Goal: Information Seeking & Learning: Learn about a topic

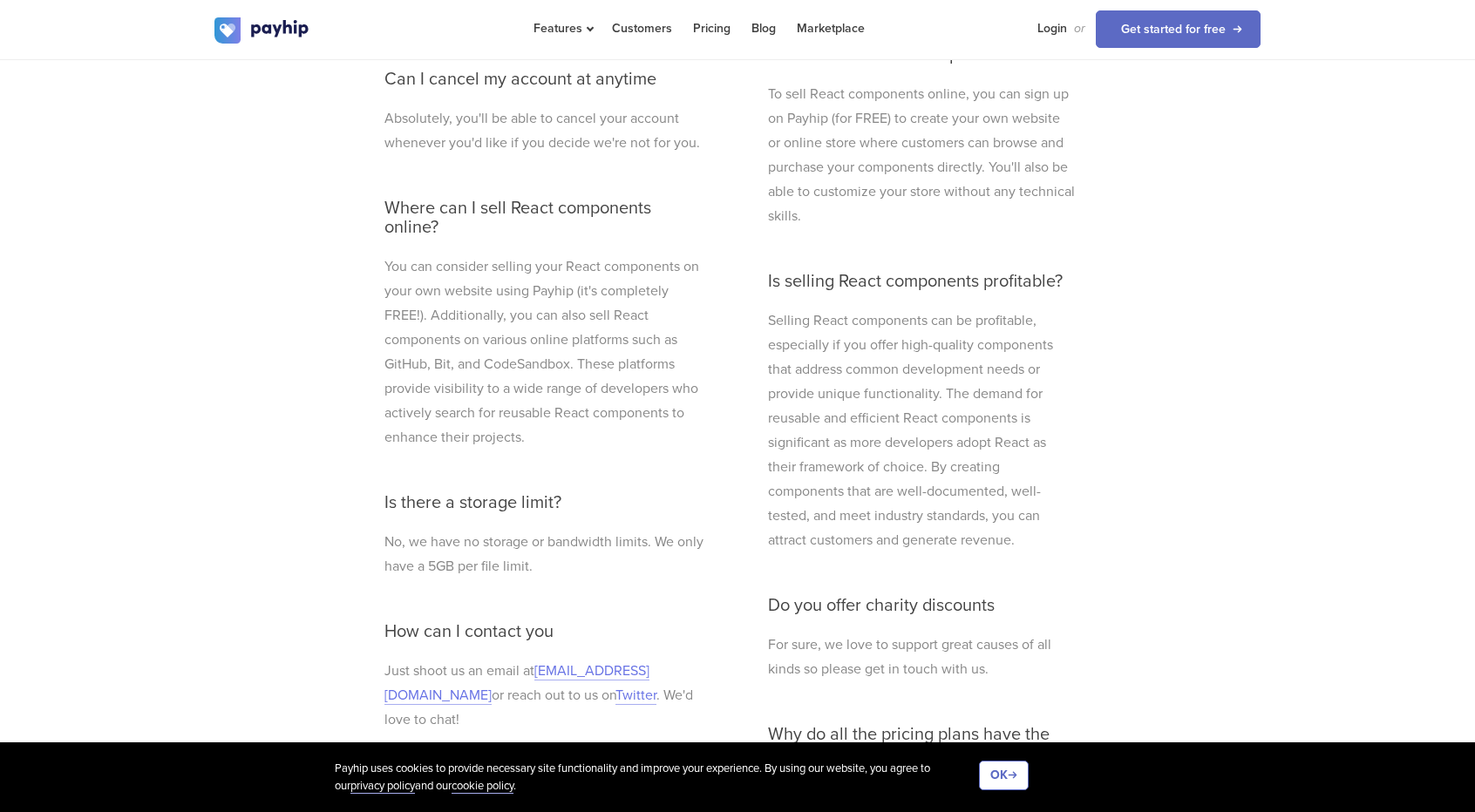
scroll to position [4931, 0]
click at [579, 435] on p "You can consider selling your React components on your own website using Payhip…" at bounding box center [546, 354] width 323 height 195
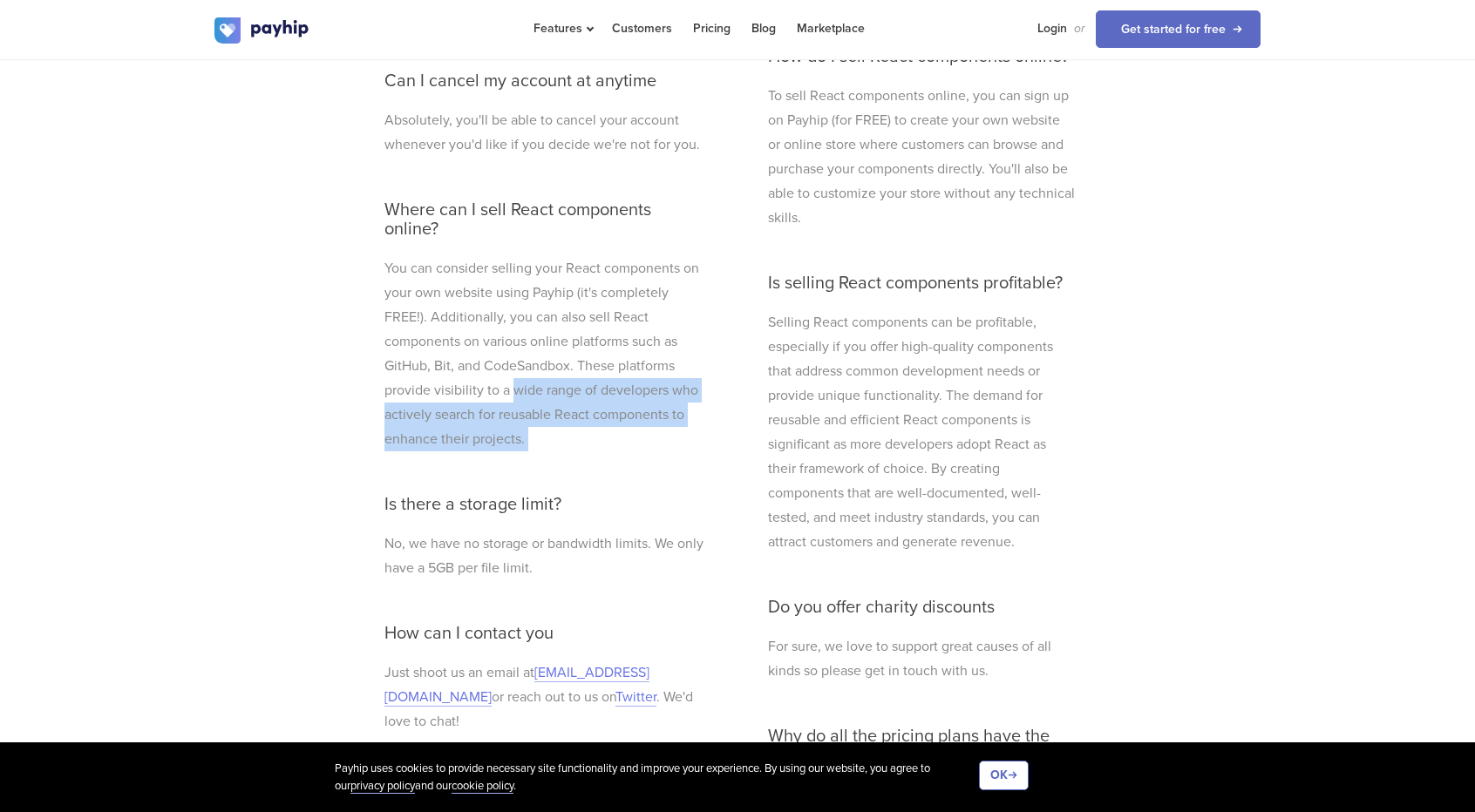
drag, startPoint x: 579, startPoint y: 435, endPoint x: 528, endPoint y: 392, distance: 66.7
click at [528, 392] on p "You can consider selling your React components on your own website using Payhip…" at bounding box center [546, 354] width 323 height 195
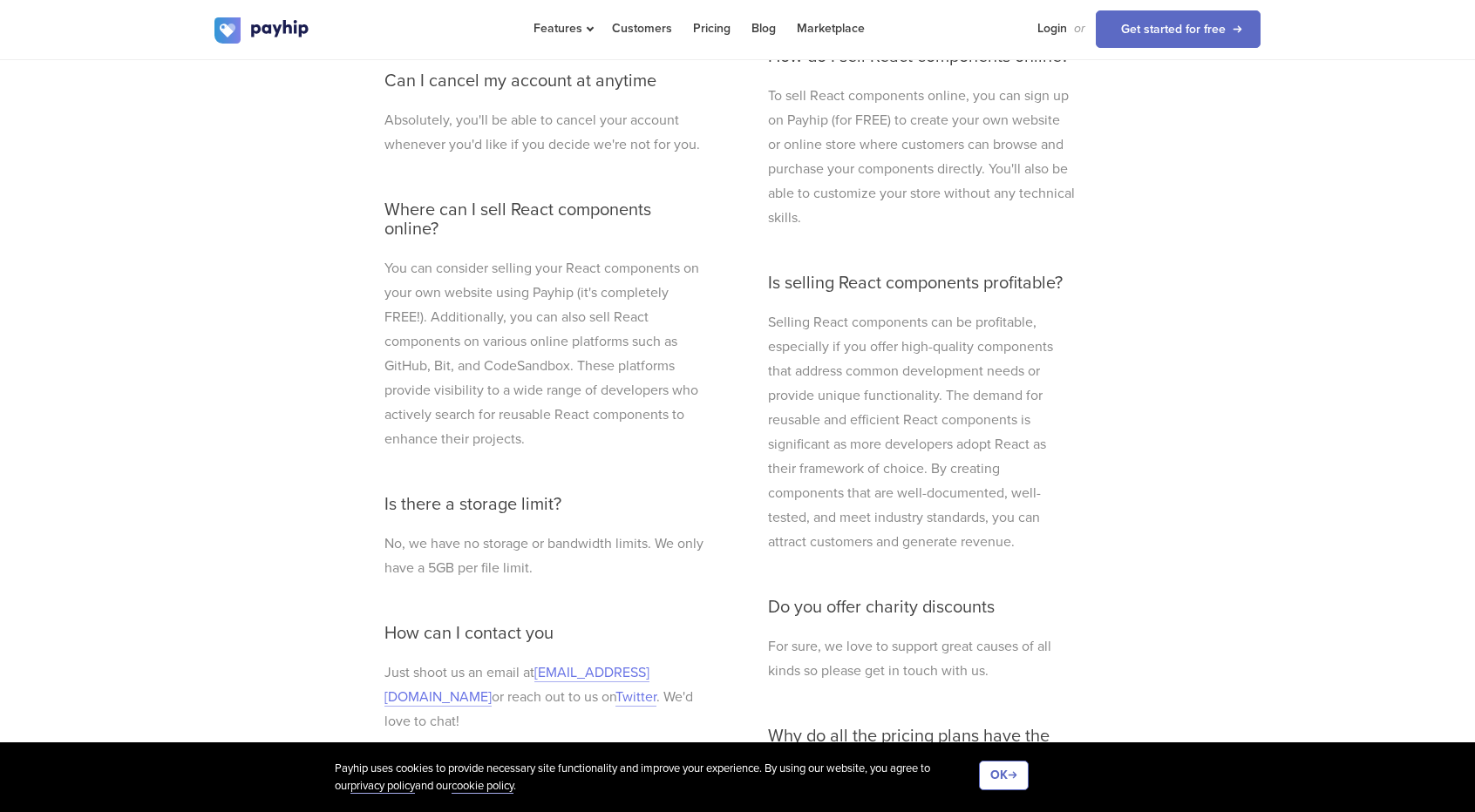
click at [524, 353] on p "You can consider selling your React components on your own website using Payhip…" at bounding box center [546, 354] width 323 height 195
copy p "CodeSandbox"
click at [605, 311] on p "You can consider selling your React components on your own website using Payhip…" at bounding box center [546, 354] width 323 height 195
click at [434, 363] on p "You can consider selling your React components on your own website using Payhip…" at bounding box center [546, 354] width 323 height 195
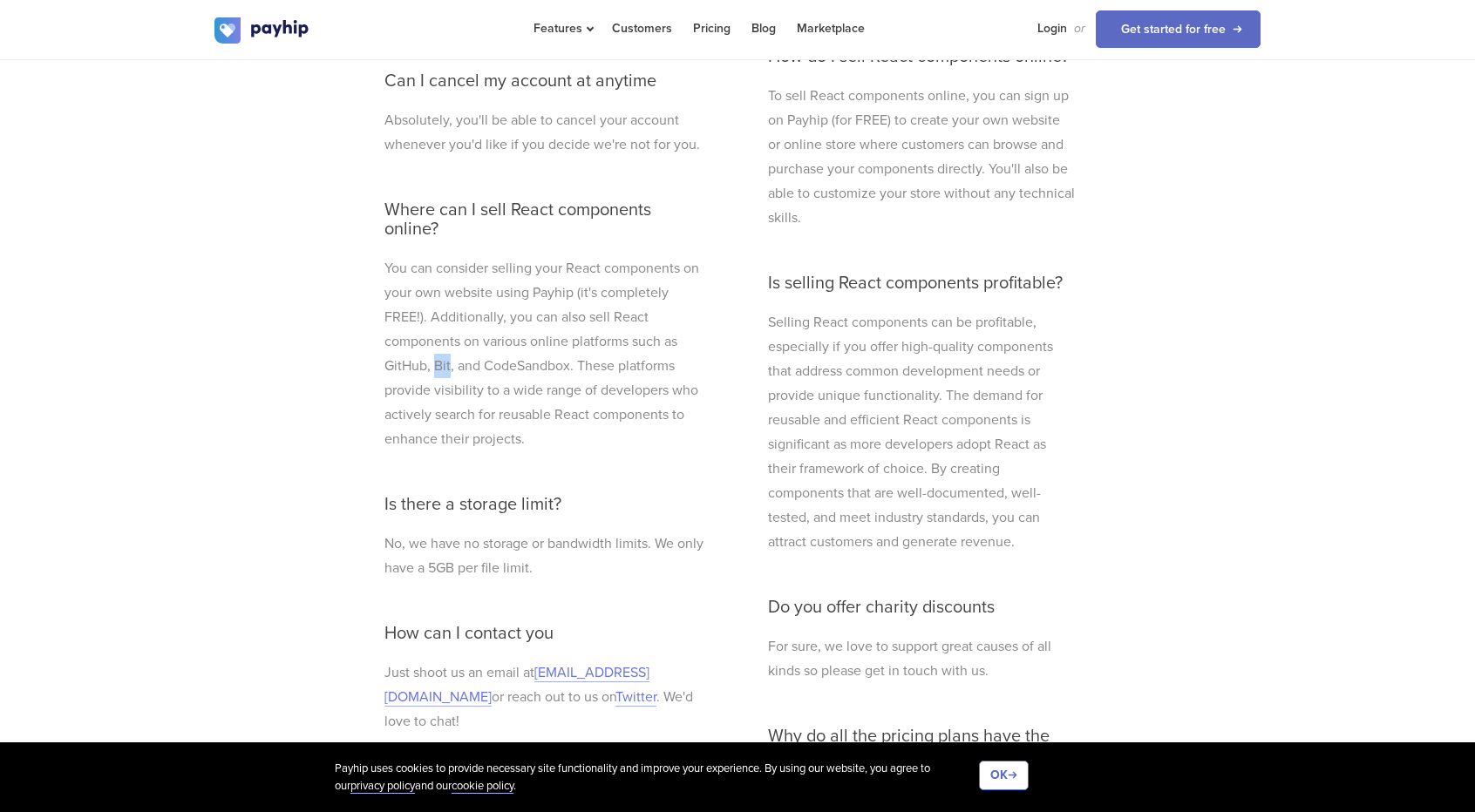
click at [434, 363] on p "You can consider selling your React components on your own website using Payhip…" at bounding box center [546, 354] width 323 height 195
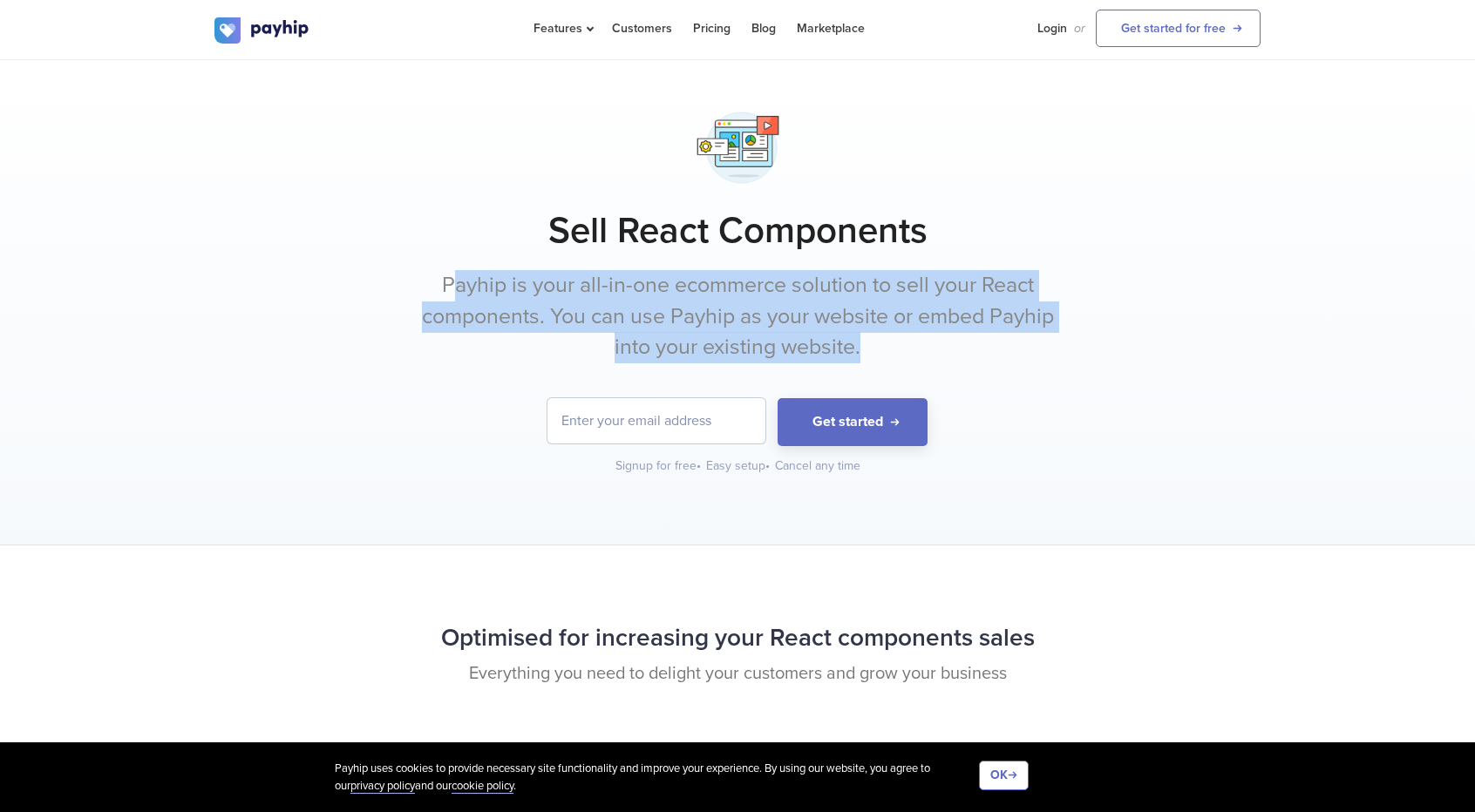
drag, startPoint x: 455, startPoint y: 285, endPoint x: 940, endPoint y: 342, distance: 488.3
click at [940, 342] on p "Payhip is your all-in-one ecommerce solution to sell your React components. You…" at bounding box center [737, 316] width 653 height 93
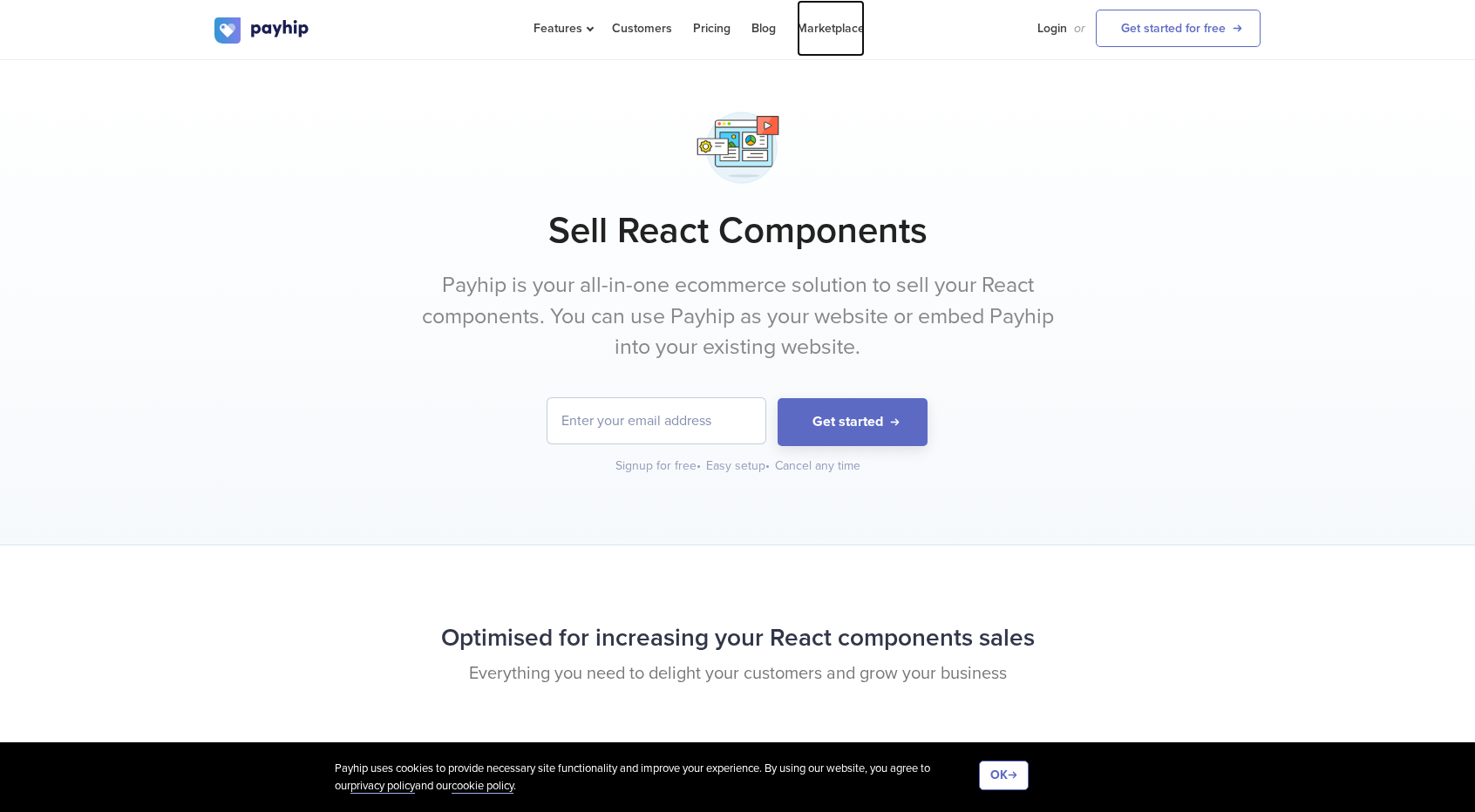
click at [840, 24] on link "Marketplace" at bounding box center [831, 28] width 68 height 57
